Goal: Transaction & Acquisition: Obtain resource

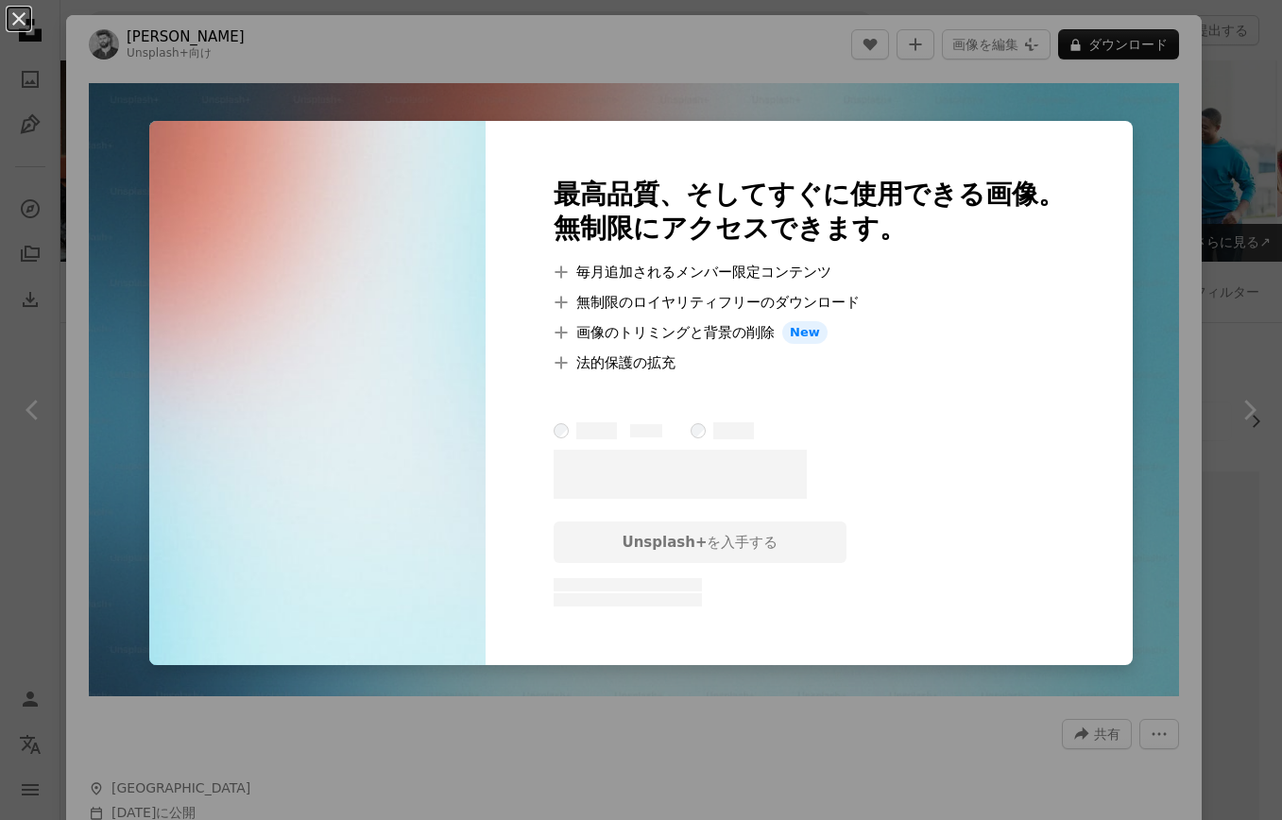
scroll to position [458, 0]
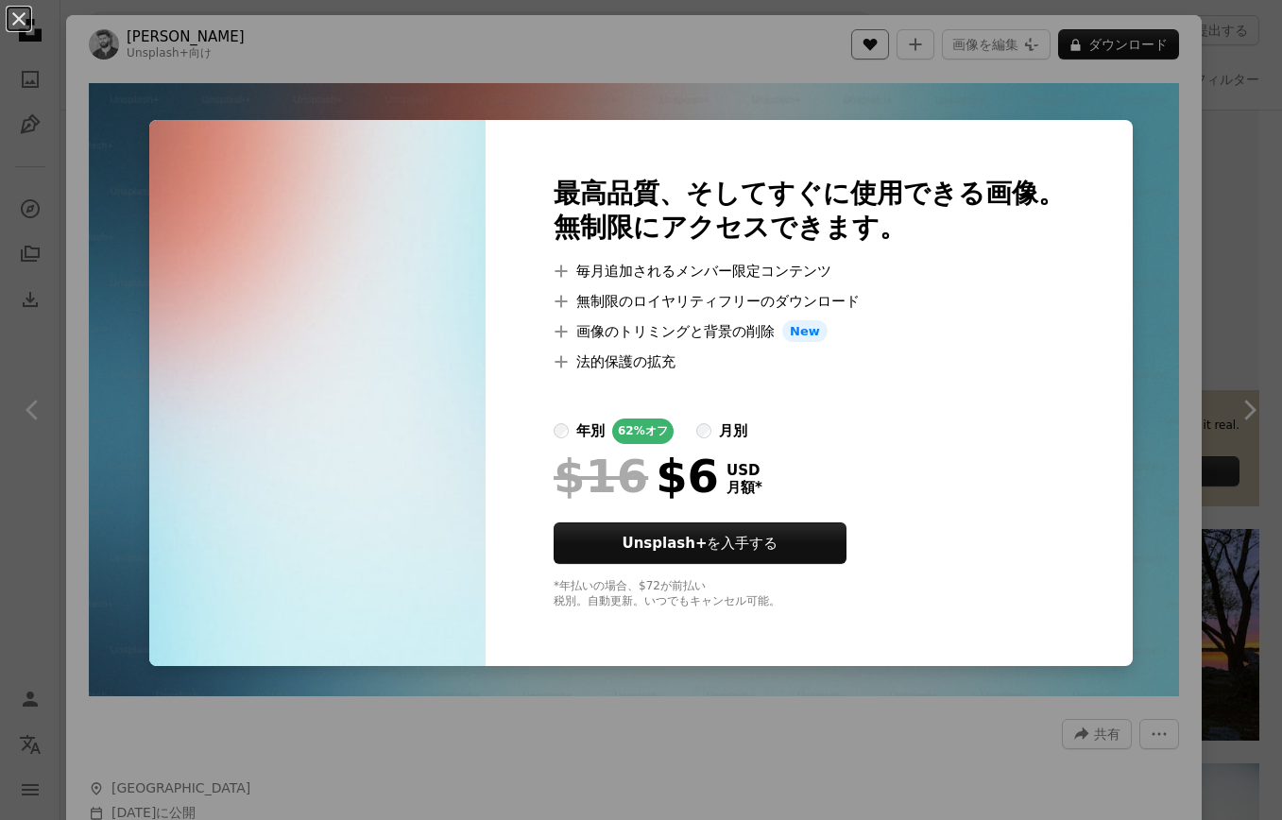
drag, startPoint x: 892, startPoint y: 38, endPoint x: 879, endPoint y: 42, distance: 13.8
click at [892, 38] on div "An X shape 最高品質、そしてすぐに使用できる画像。 無制限にアクセスできます。 A plus sign 毎月追加されるメンバー限定コンテンツ A p…" at bounding box center [641, 410] width 1282 height 820
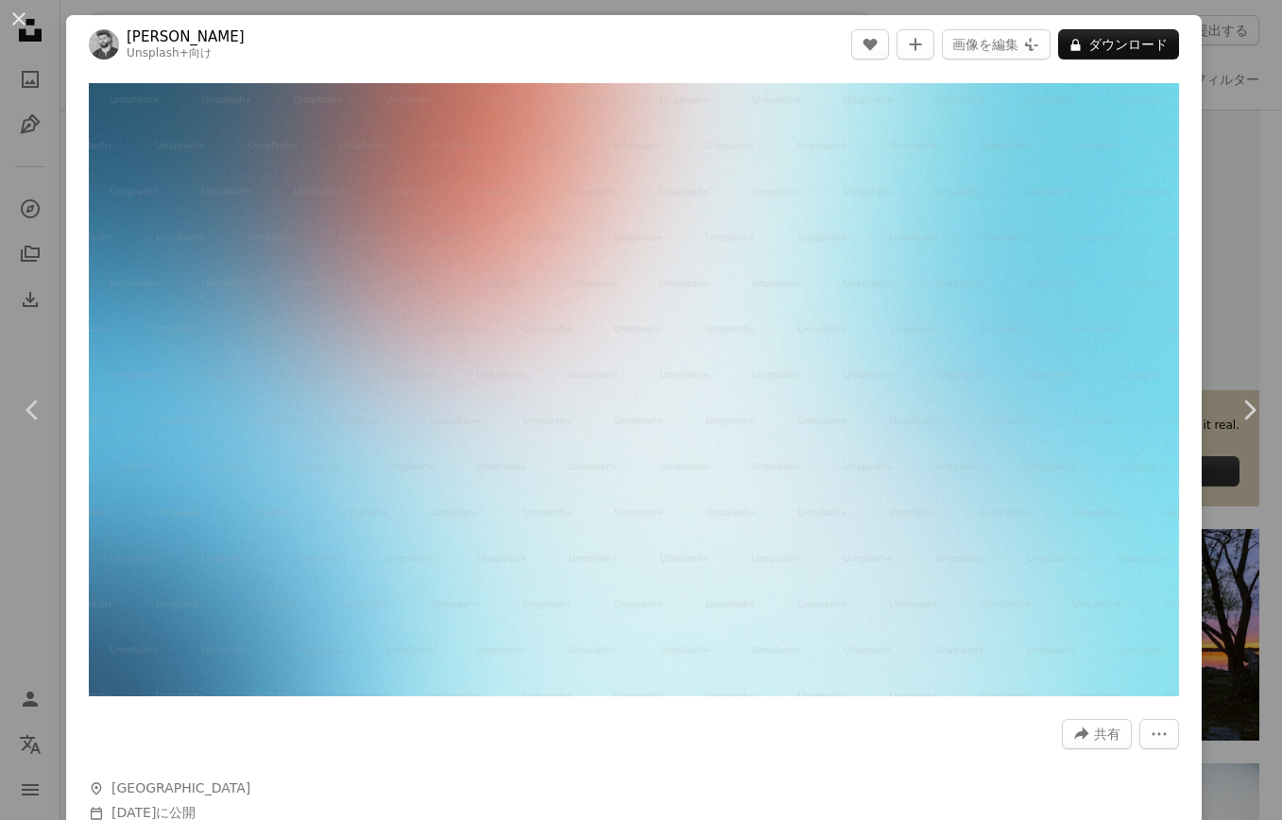
click at [18, 21] on button "An X shape" at bounding box center [19, 19] width 23 height 23
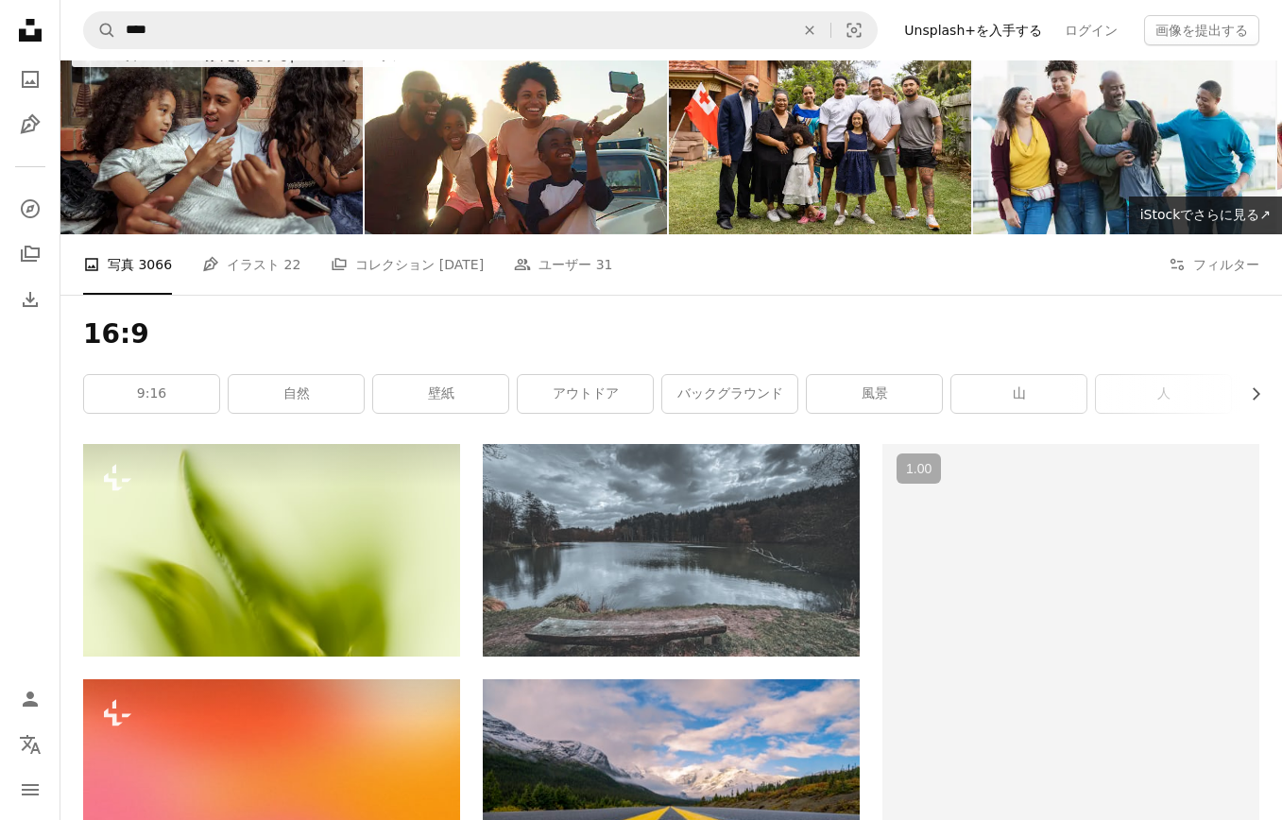
scroll to position [20, 0]
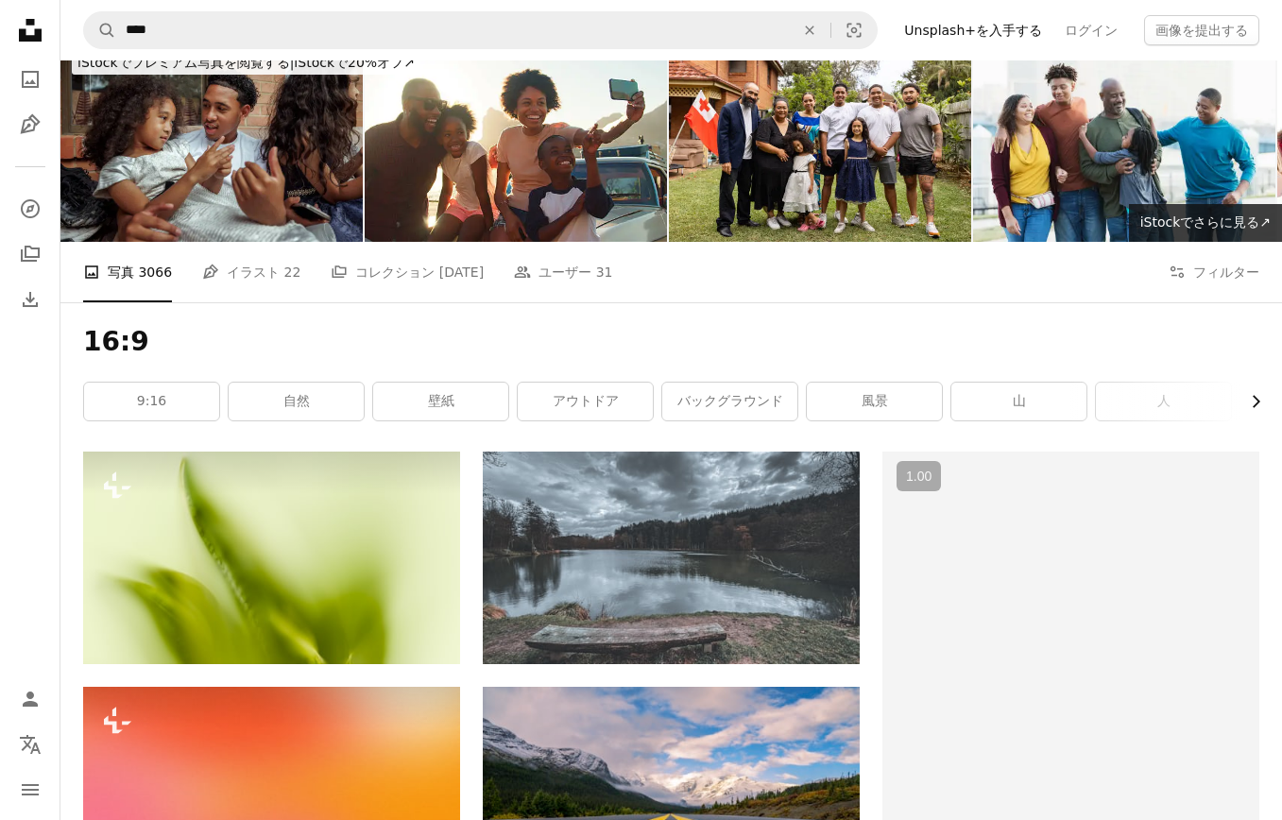
click at [1261, 392] on icon "Chevron right" at bounding box center [1255, 401] width 19 height 19
click at [1261, 302] on div "16:9 Chevron left 9:16 自然 壁紙 アウトドア バックグラウンド 風景 山 人 景色 プレゼンテーションの背景 海洋 日没" at bounding box center [671, 376] width 1222 height 149
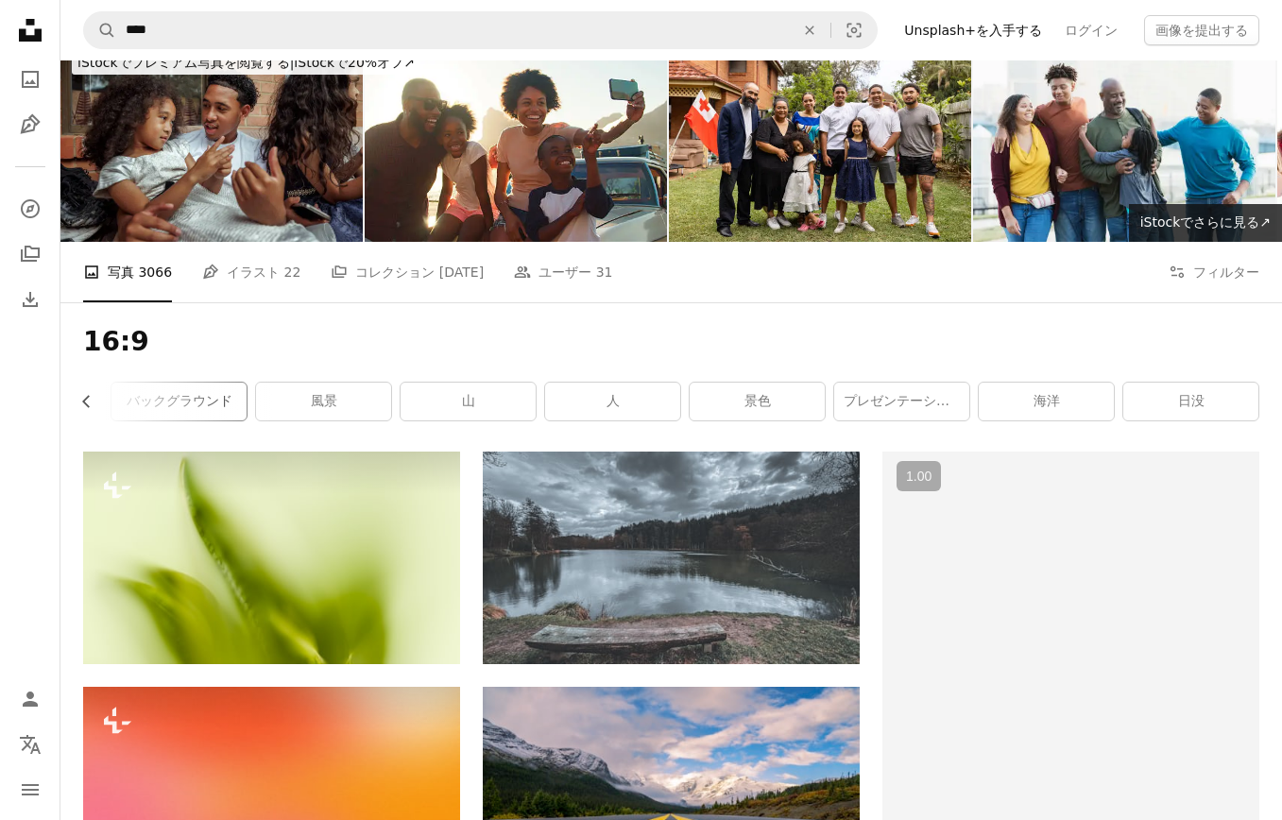
click at [225, 383] on link "バックグラウンド" at bounding box center [178, 402] width 135 height 38
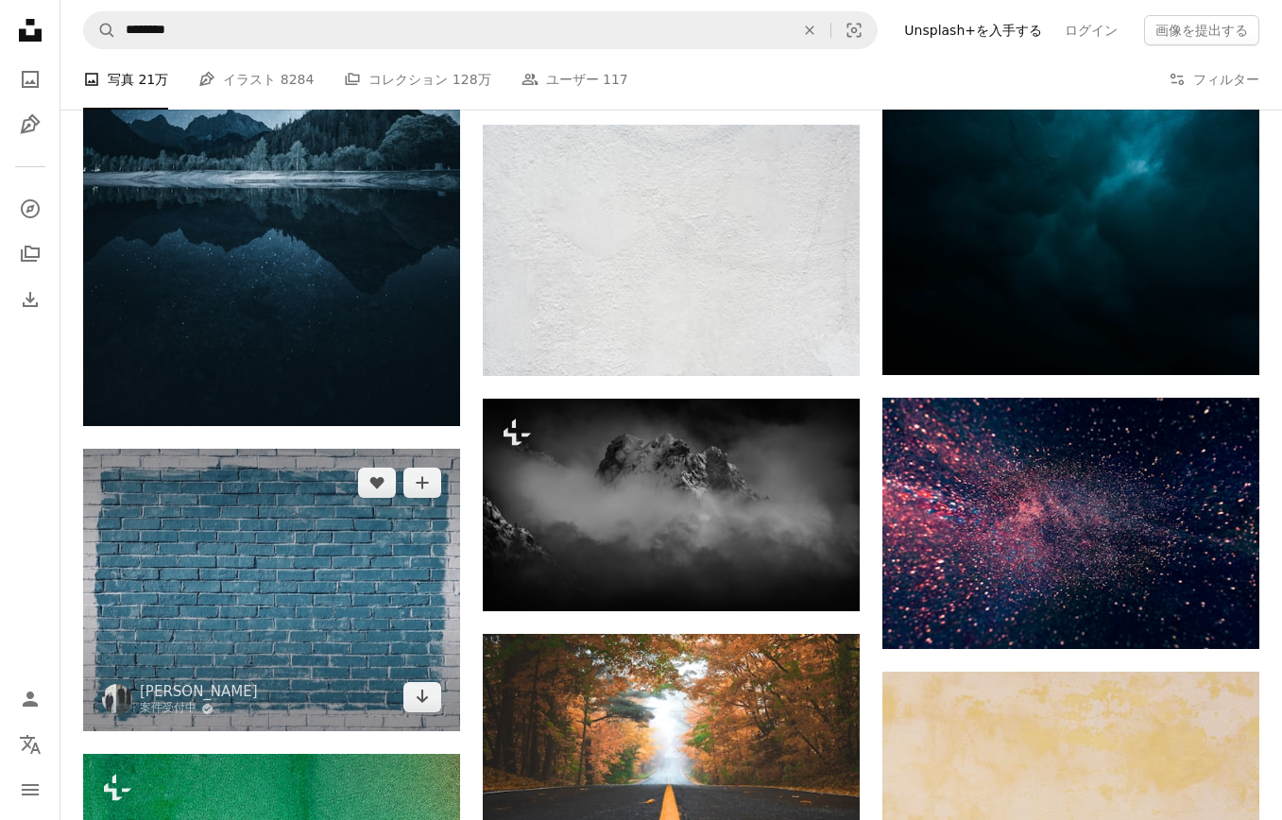
scroll to position [921, 0]
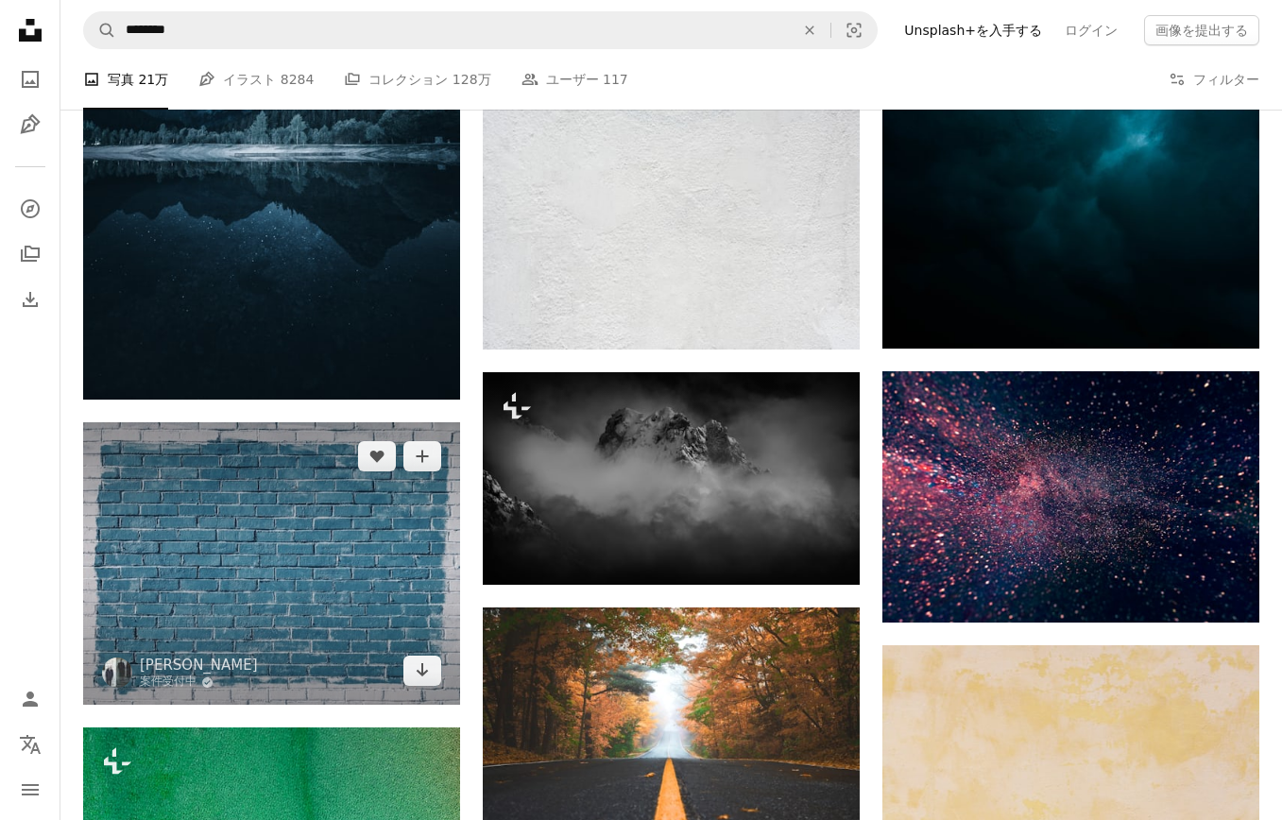
click at [266, 422] on img at bounding box center [271, 563] width 377 height 283
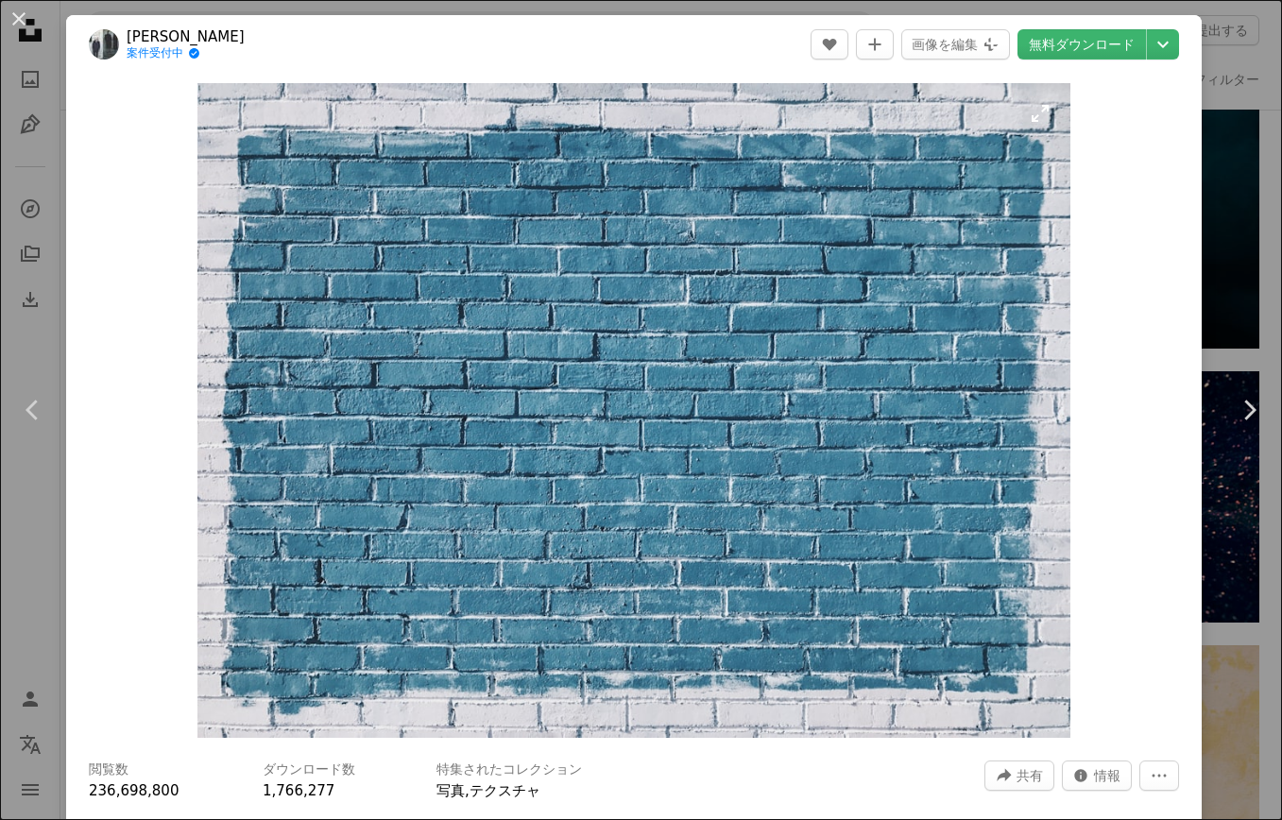
click at [740, 317] on img "この画像でズームインする" at bounding box center [633, 410] width 873 height 655
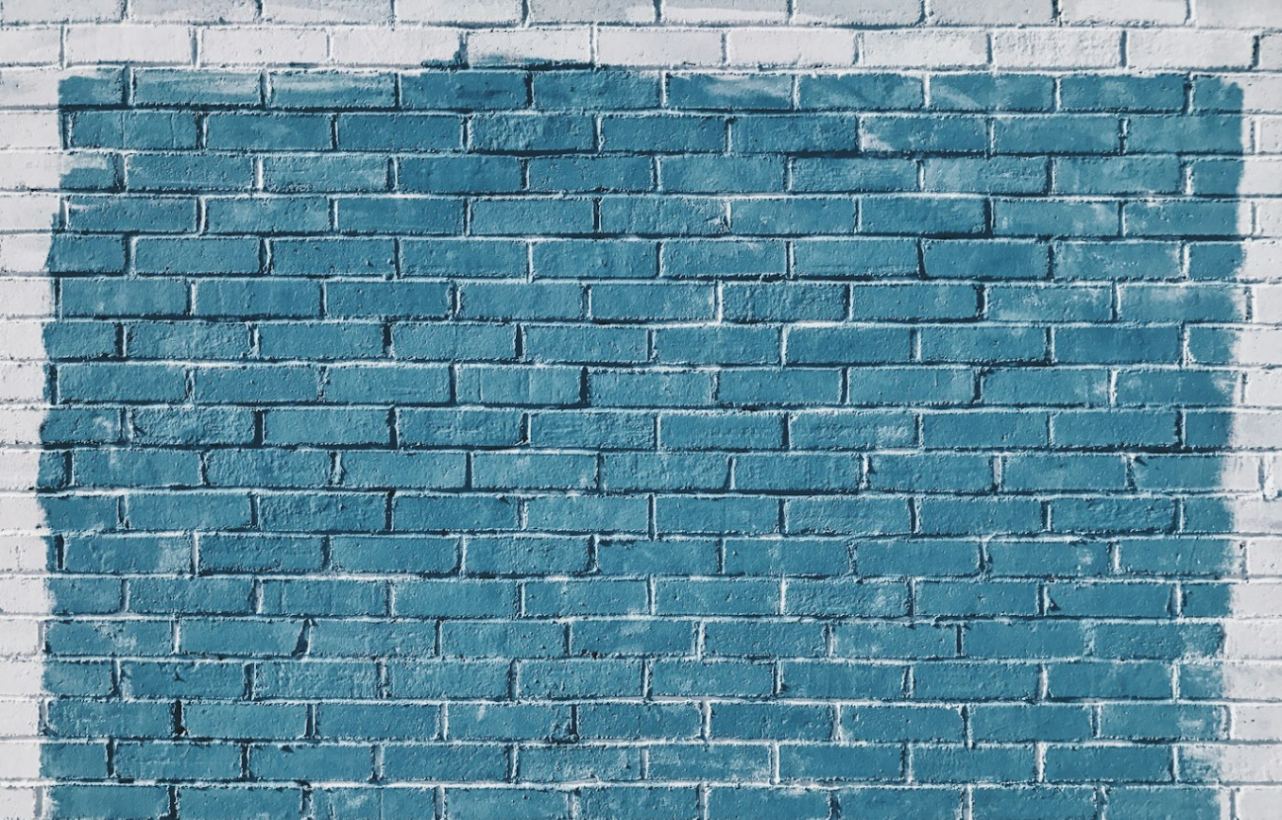
scroll to position [72, 0]
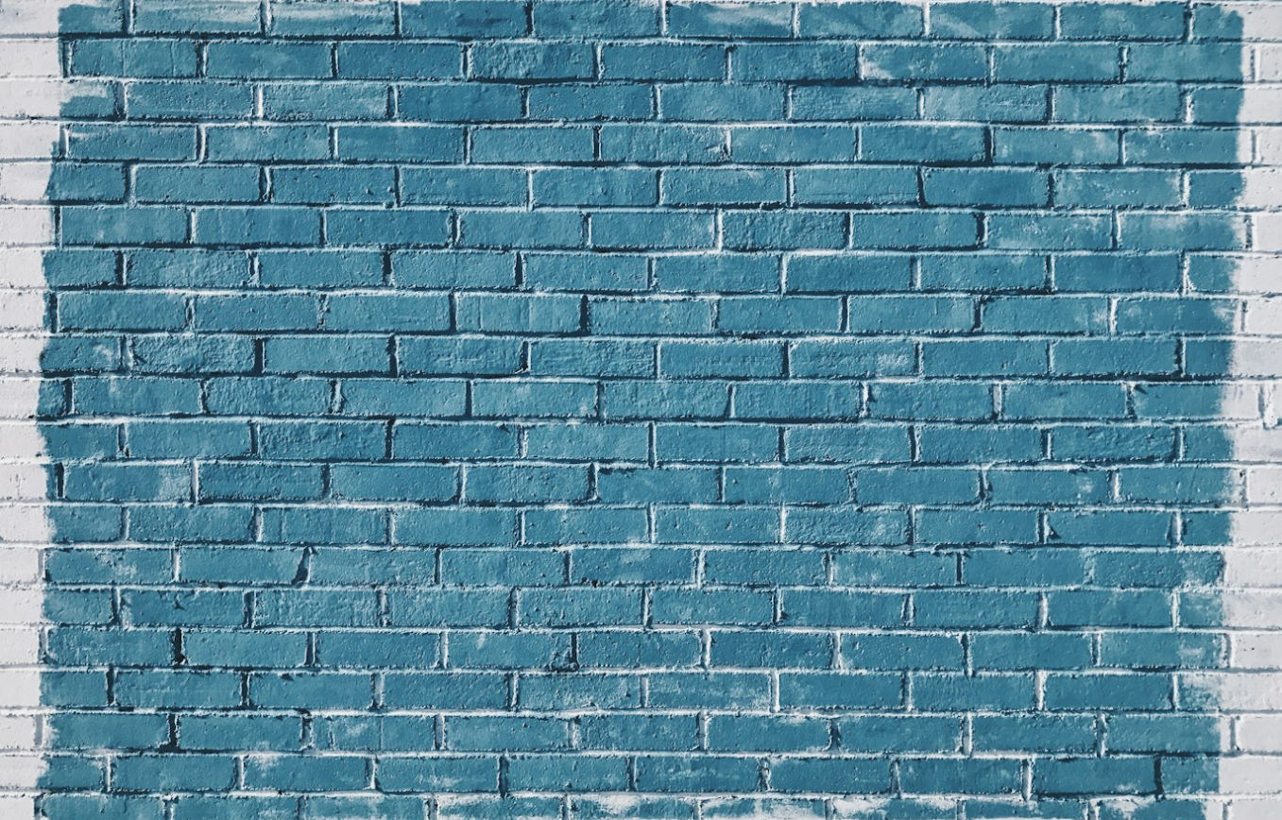
click at [740, 317] on img "この画像でズームアウトする" at bounding box center [641, 409] width 1284 height 964
